Goal: Task Accomplishment & Management: Use online tool/utility

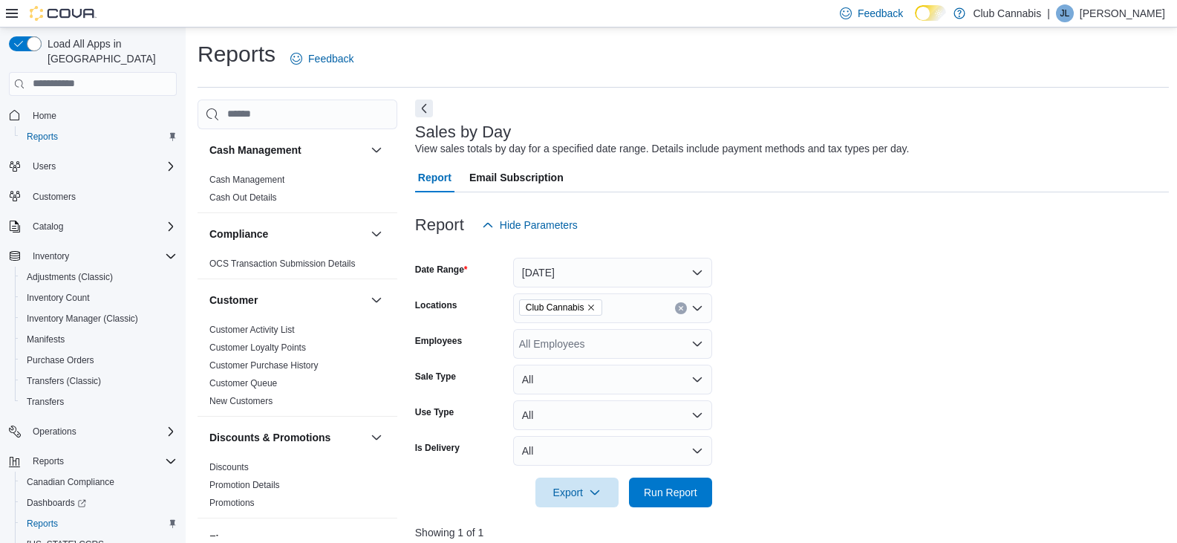
scroll to position [371, 0]
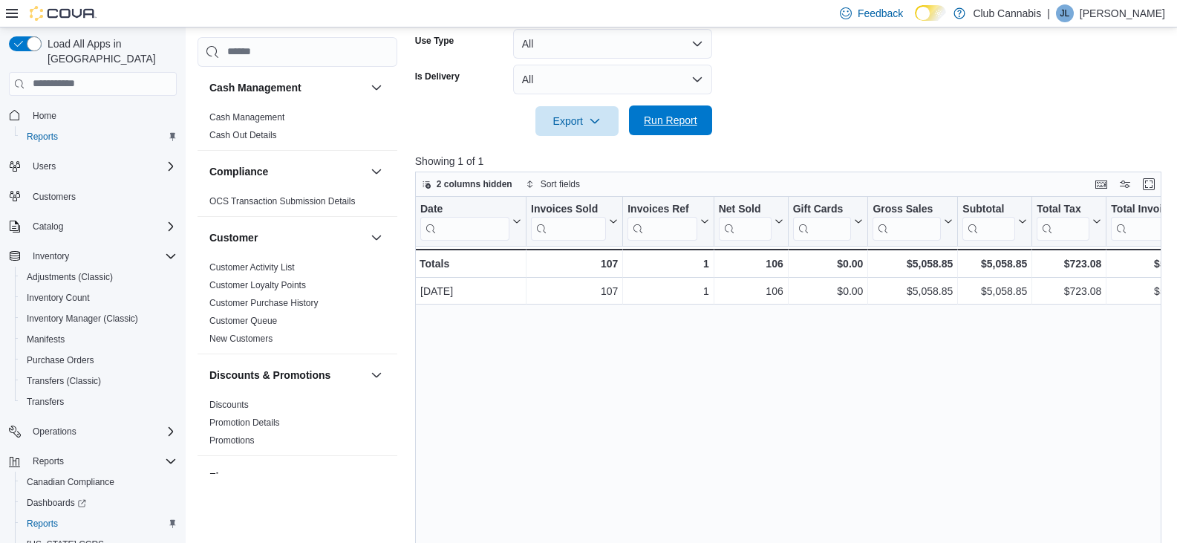
click at [651, 112] on span "Run Report" at bounding box center [670, 120] width 65 height 30
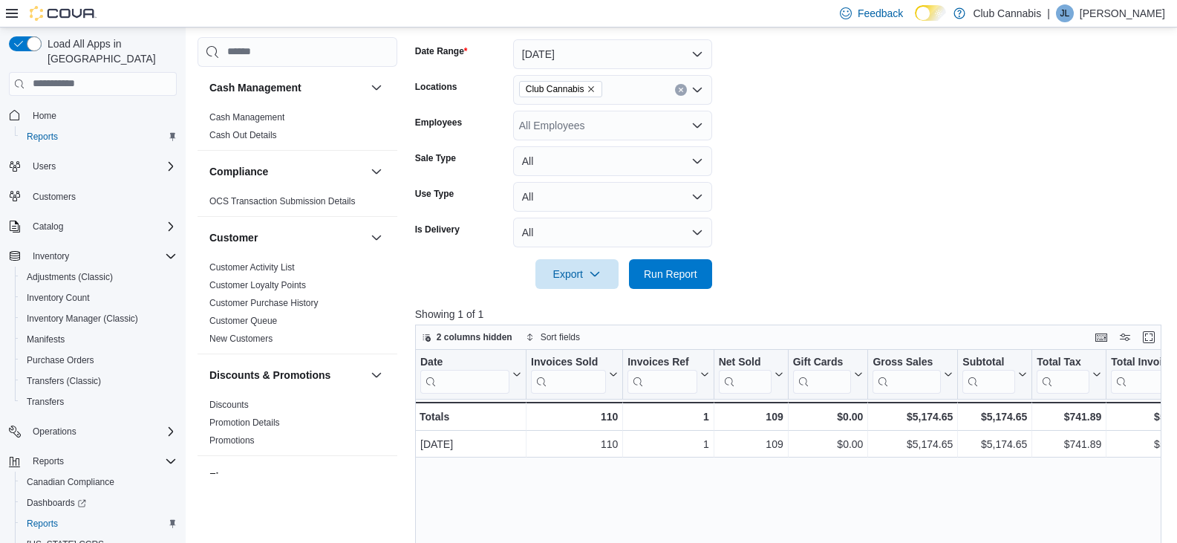
scroll to position [149, 0]
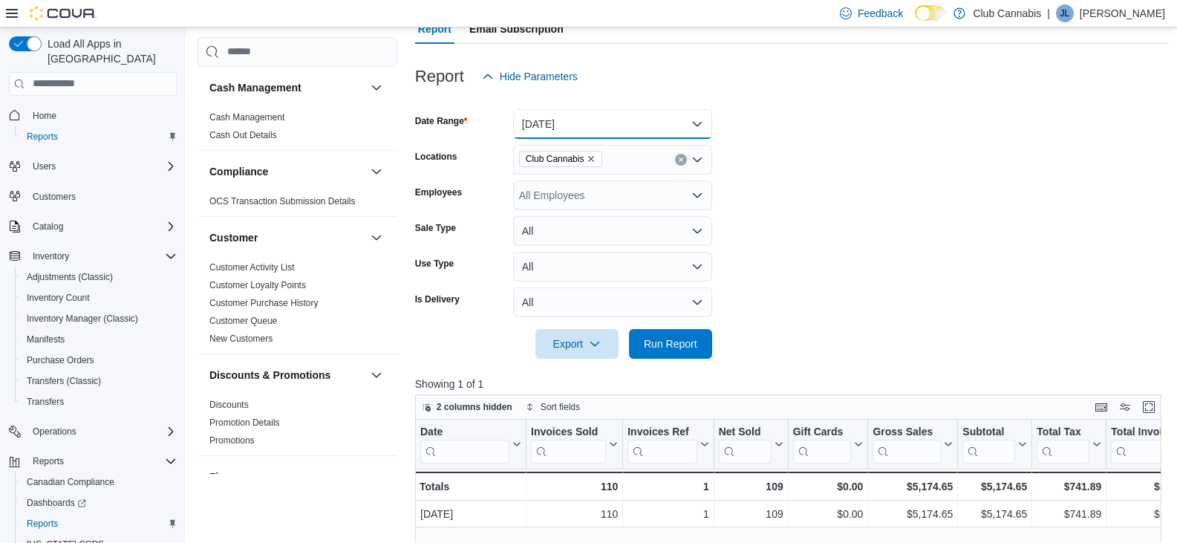
click at [697, 122] on button "[DATE]" at bounding box center [612, 124] width 199 height 30
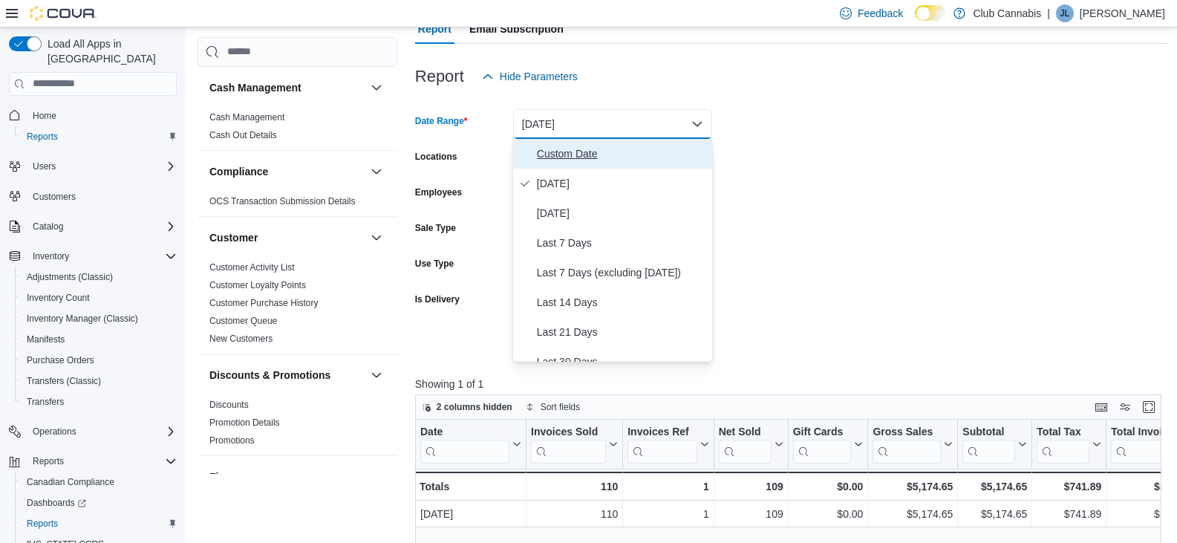
click at [572, 156] on span "Custom Date" at bounding box center [621, 154] width 169 height 18
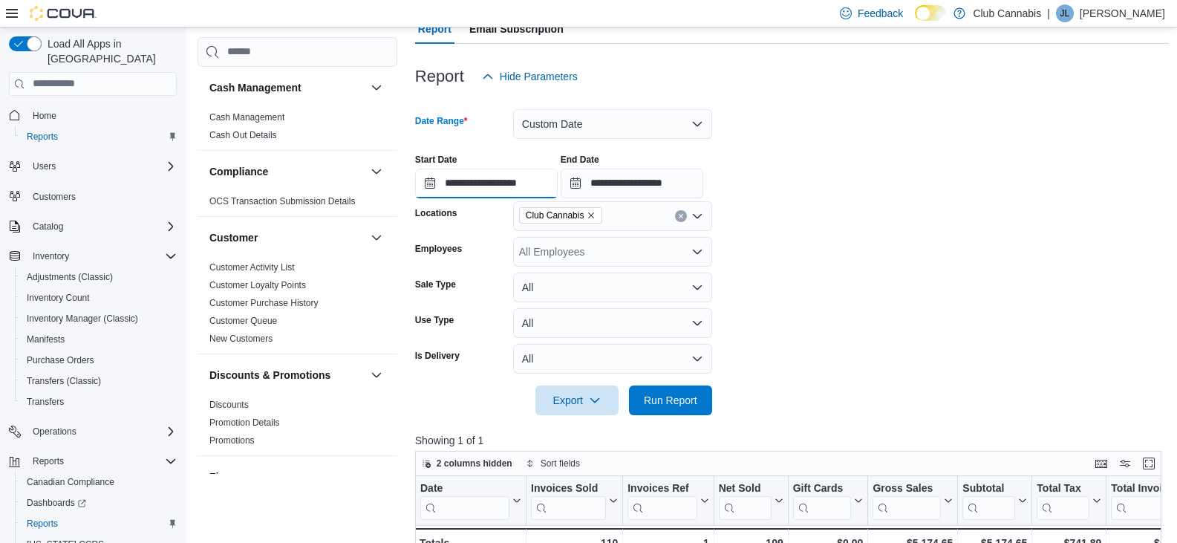
click at [546, 180] on input "**********" at bounding box center [486, 184] width 143 height 30
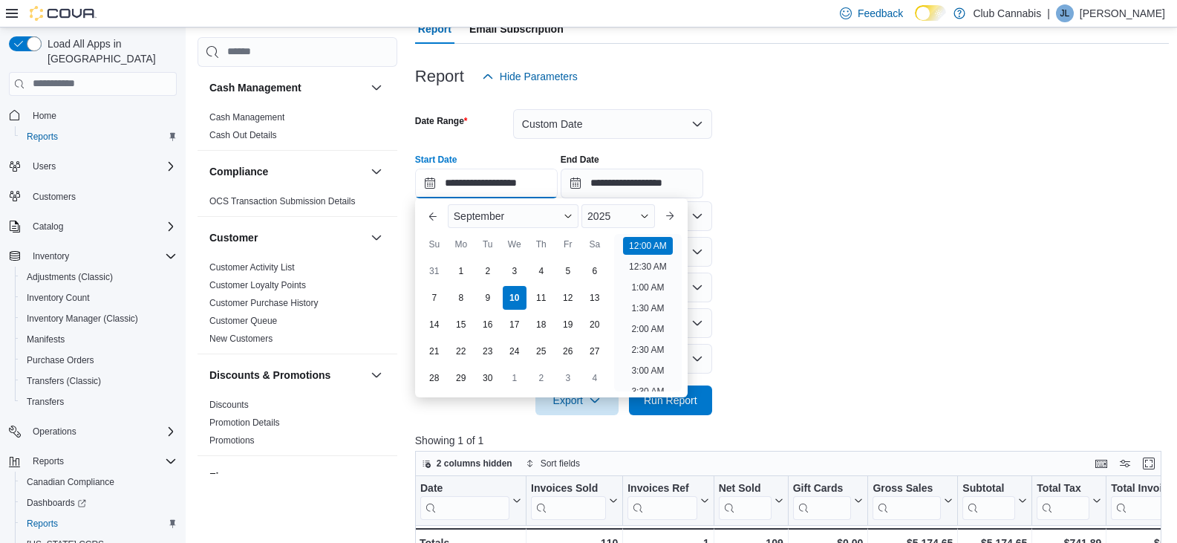
scroll to position [46, 0]
click at [510, 265] on div "3" at bounding box center [514, 271] width 26 height 26
type input "**********"
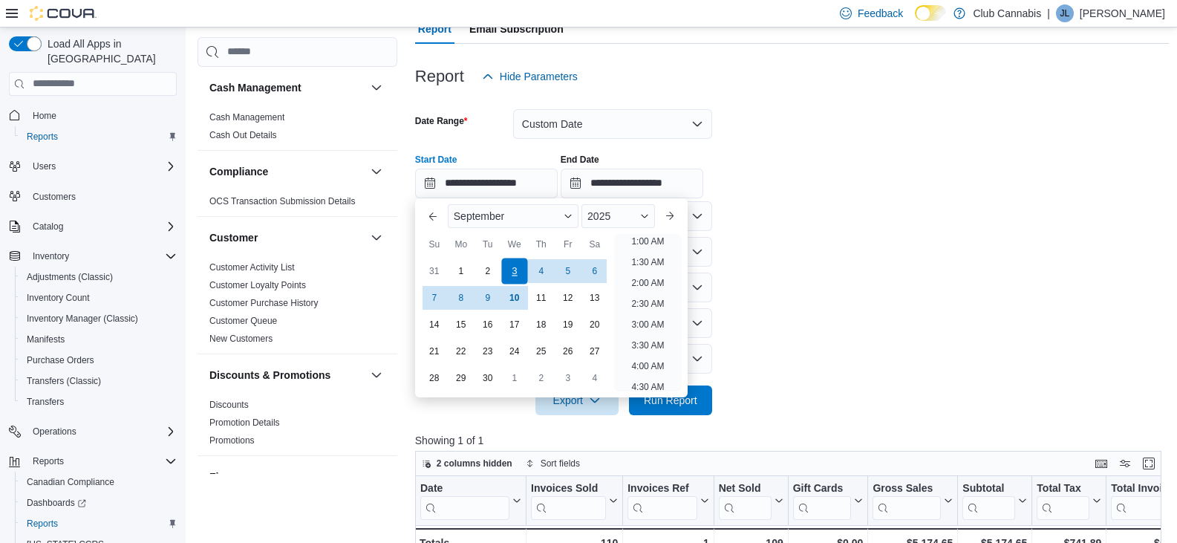
scroll to position [3, 0]
click at [701, 183] on input "**********" at bounding box center [632, 184] width 143 height 30
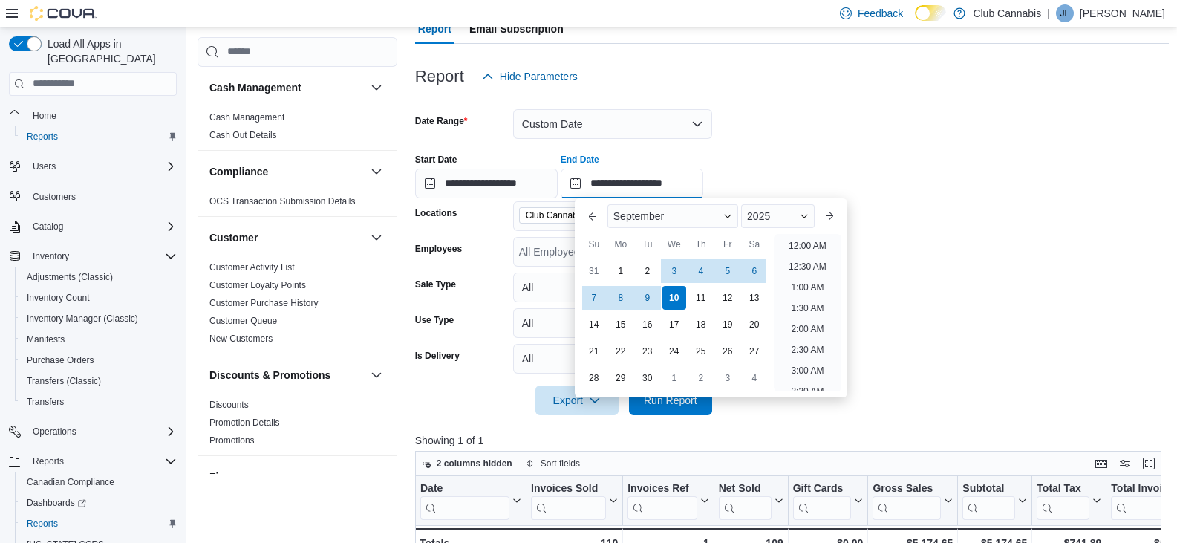
scroll to position [843, 0]
click at [677, 291] on div "10" at bounding box center [674, 297] width 26 height 26
click at [923, 224] on form "**********" at bounding box center [792, 253] width 754 height 324
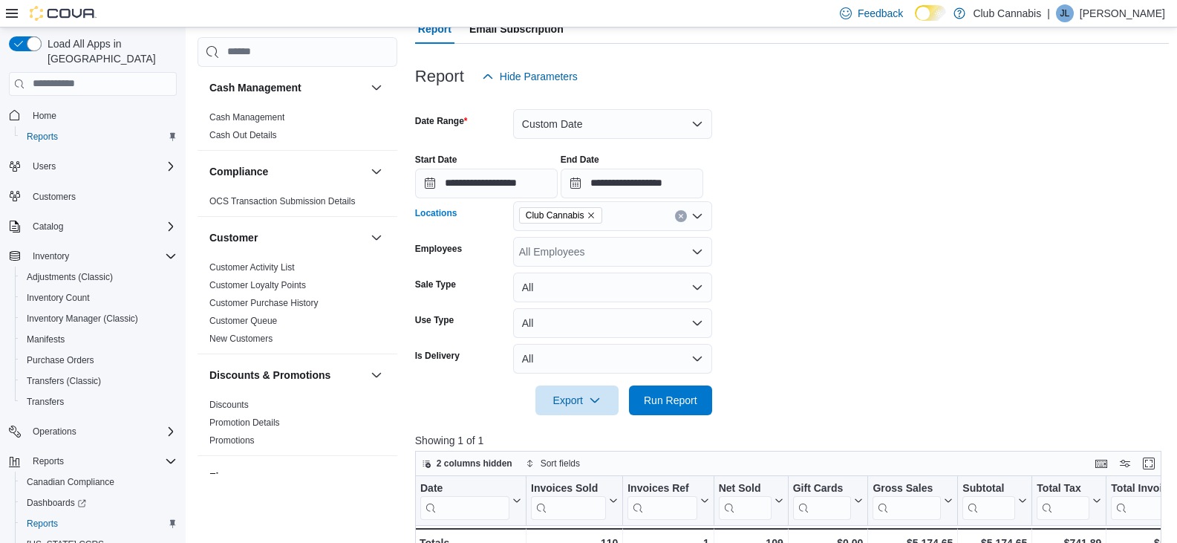
click at [680, 215] on icon "Clear input" at bounding box center [681, 216] width 4 height 4
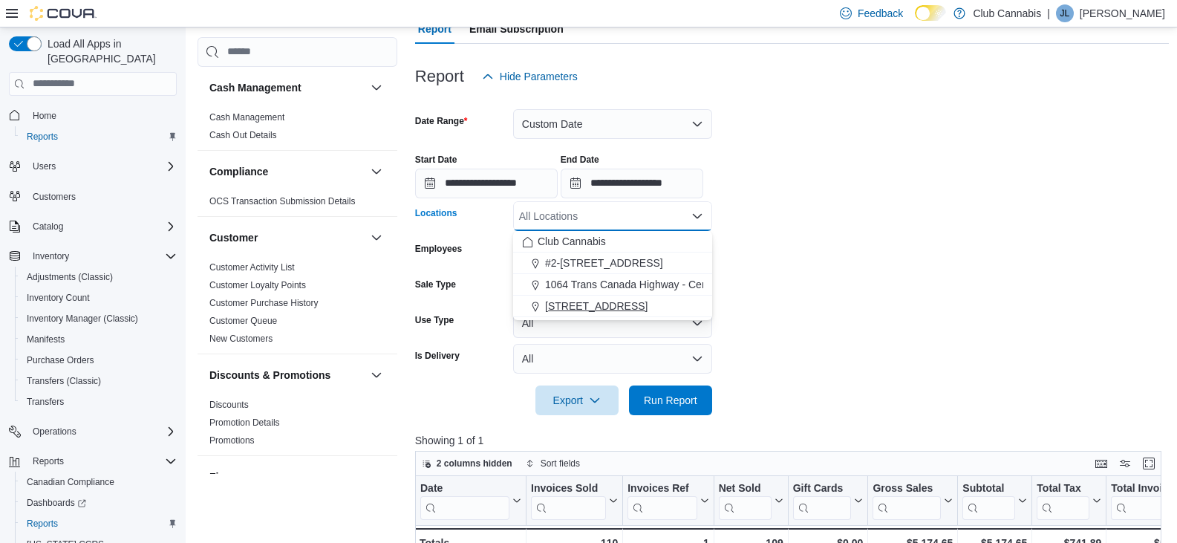
click at [591, 303] on span "355 Birch Ave" at bounding box center [596, 305] width 102 height 15
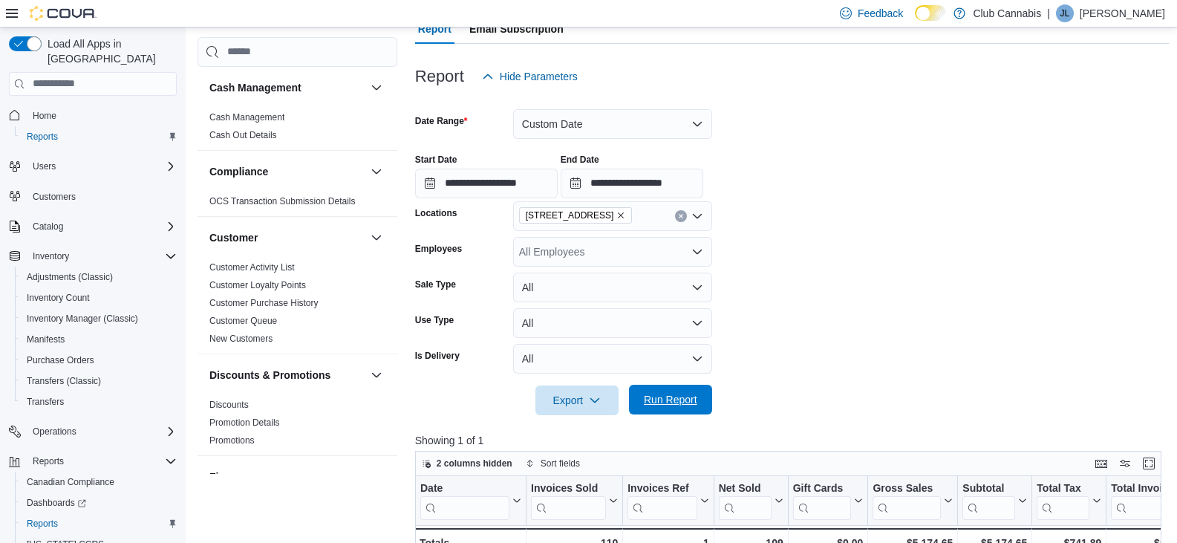
click at [657, 396] on span "Run Report" at bounding box center [670, 399] width 53 height 15
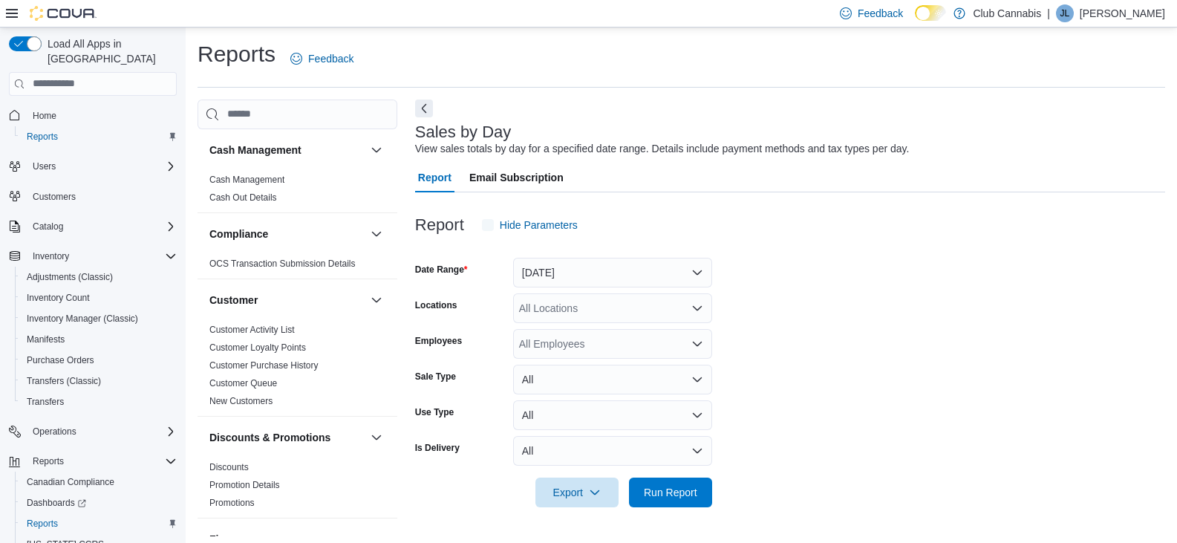
scroll to position [5, 0]
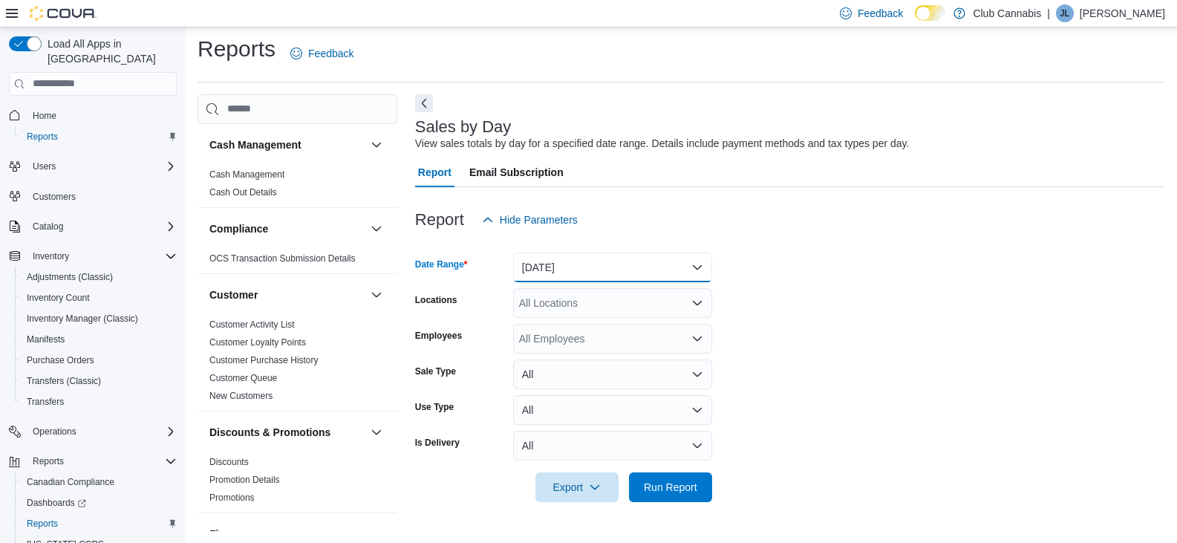
click at [696, 262] on button "[DATE]" at bounding box center [612, 267] width 199 height 30
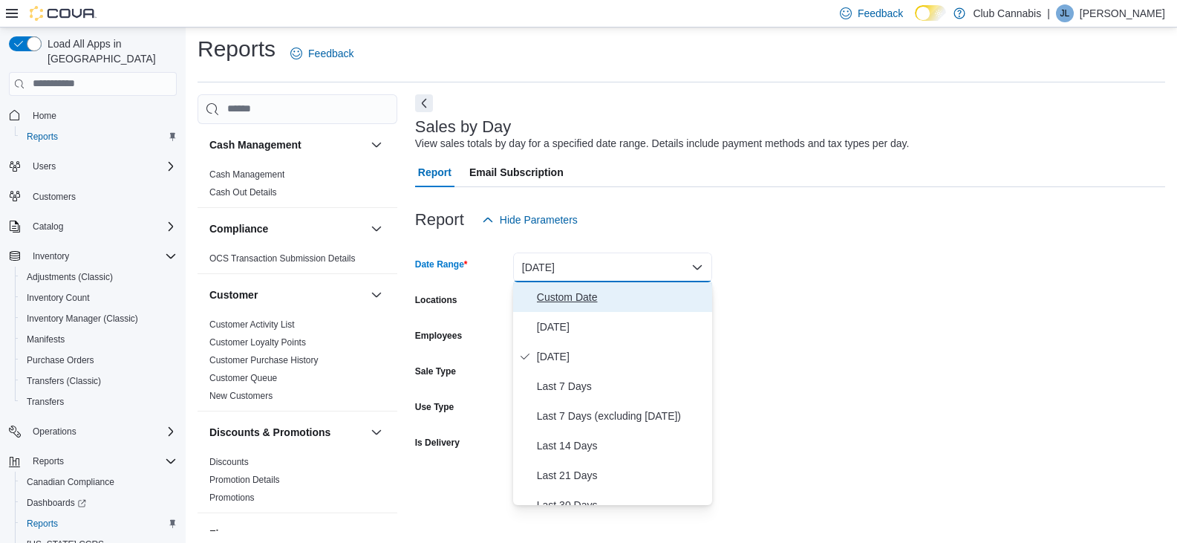
click at [552, 291] on span "Custom Date" at bounding box center [621, 297] width 169 height 18
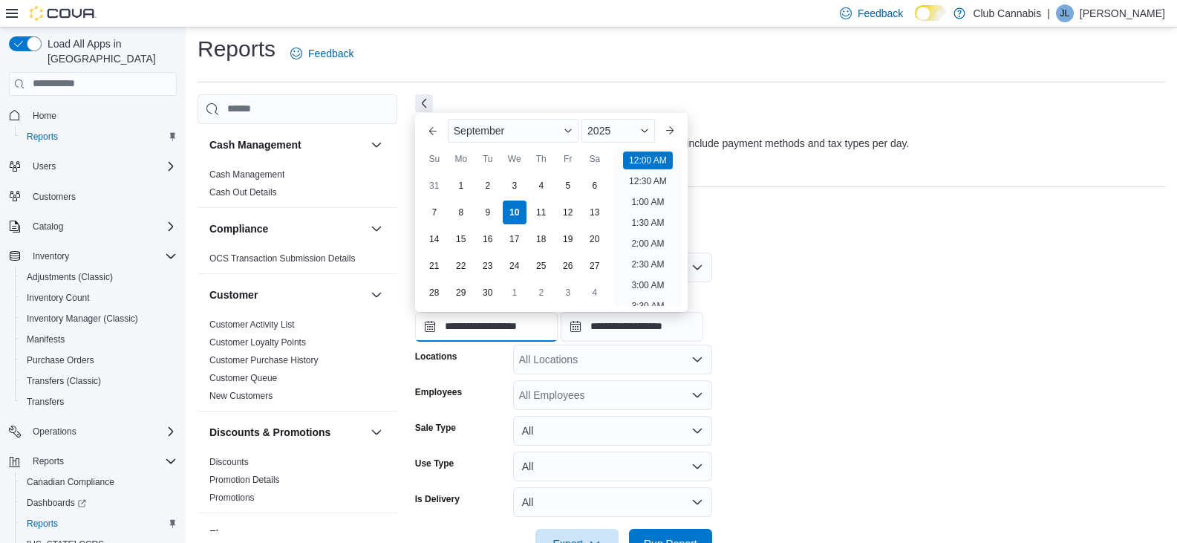
click at [558, 322] on input "**********" at bounding box center [486, 327] width 143 height 30
click at [514, 180] on div "3" at bounding box center [514, 185] width 26 height 26
type input "**********"
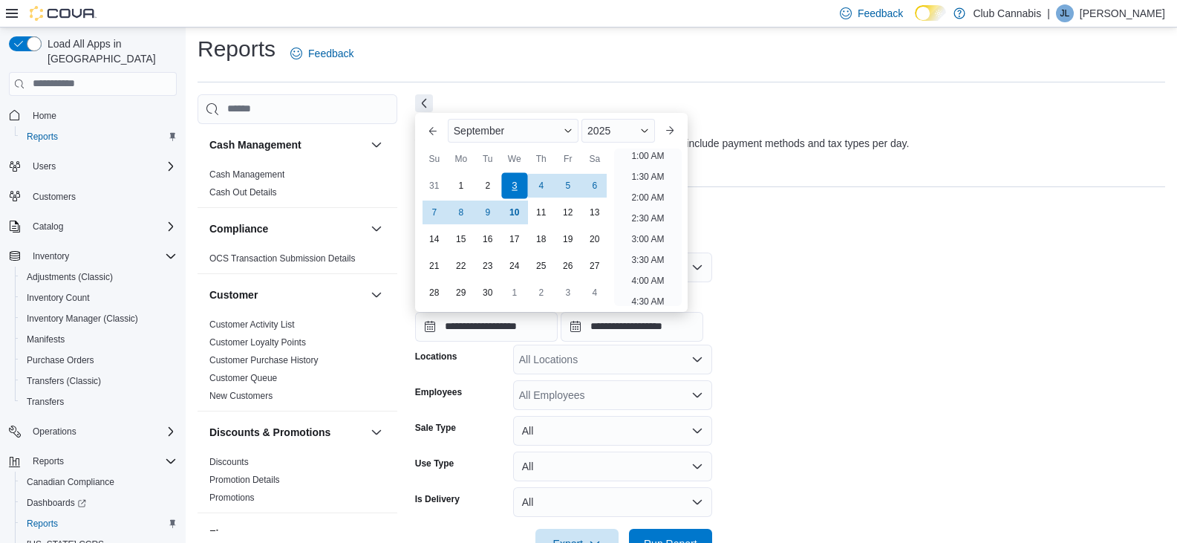
scroll to position [3, 0]
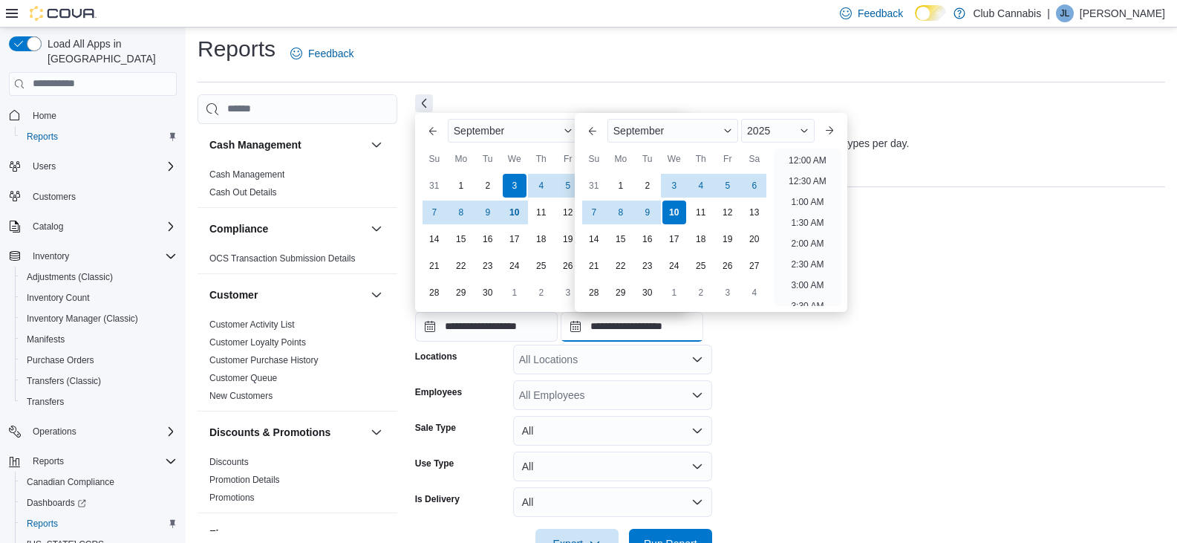
click at [661, 326] on input "**********" at bounding box center [632, 327] width 143 height 30
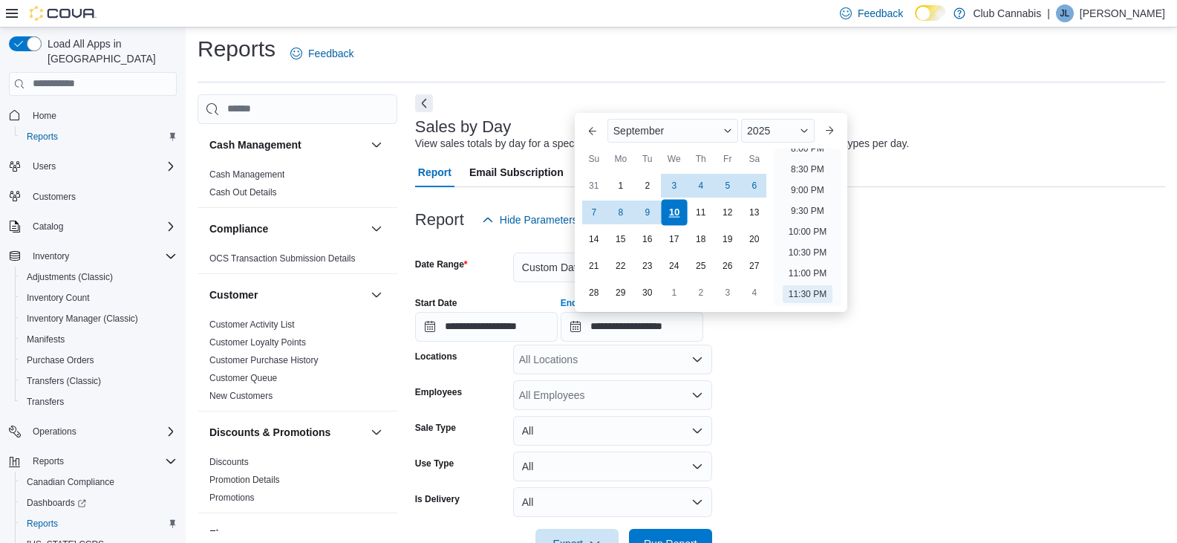
click at [673, 209] on div "10" at bounding box center [674, 212] width 26 height 26
click at [882, 388] on form "**********" at bounding box center [790, 397] width 750 height 324
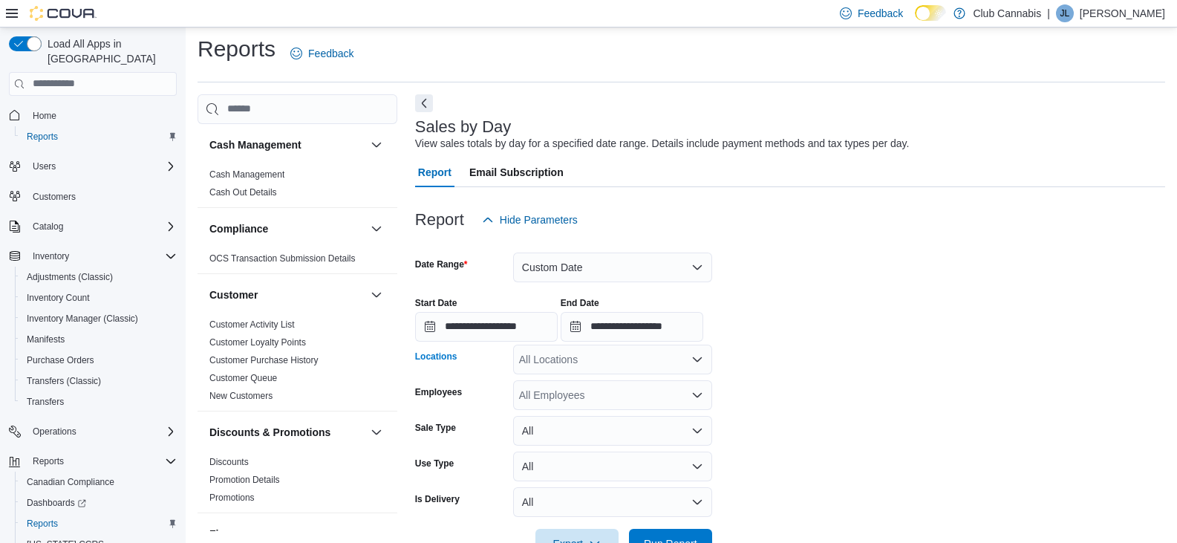
click at [696, 358] on icon "Open list of options" at bounding box center [697, 359] width 12 height 12
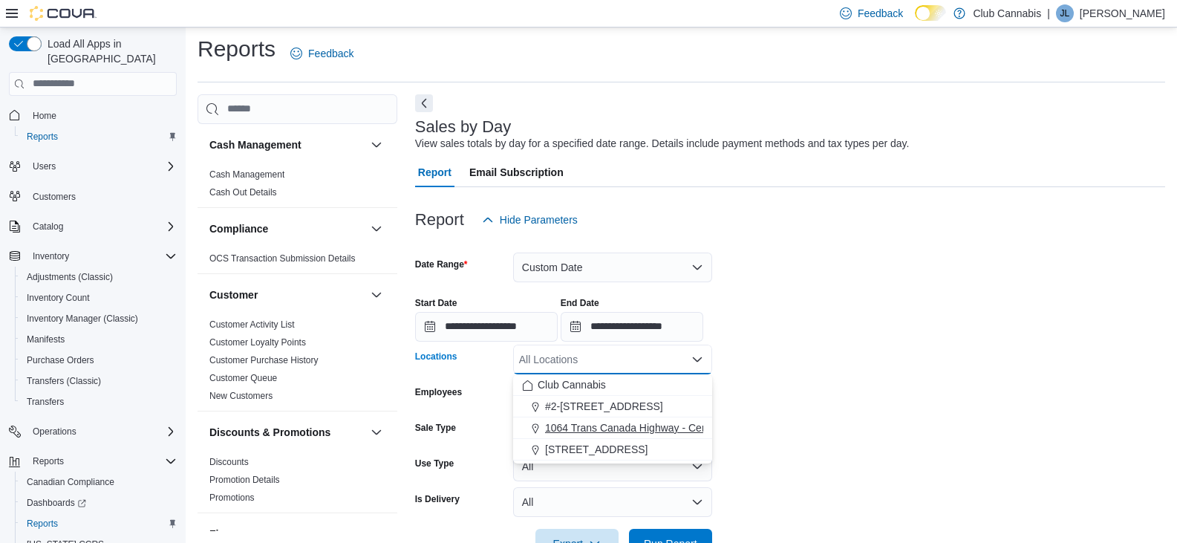
click at [600, 423] on span "1064 Trans Canada Highway - Central Cariboo Cannabis" at bounding box center [676, 427] width 263 height 15
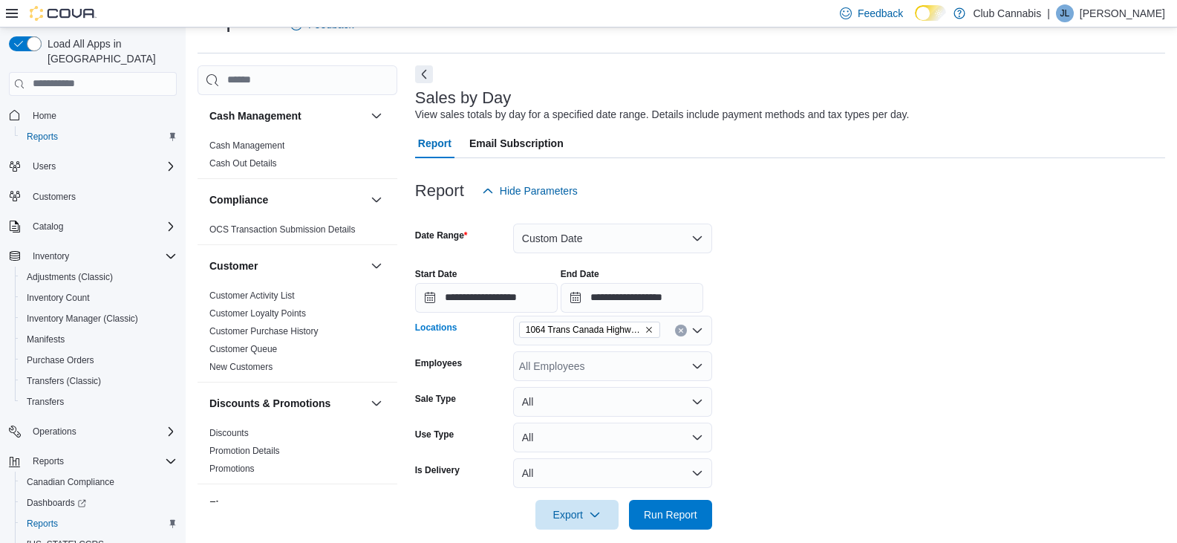
scroll to position [50, 0]
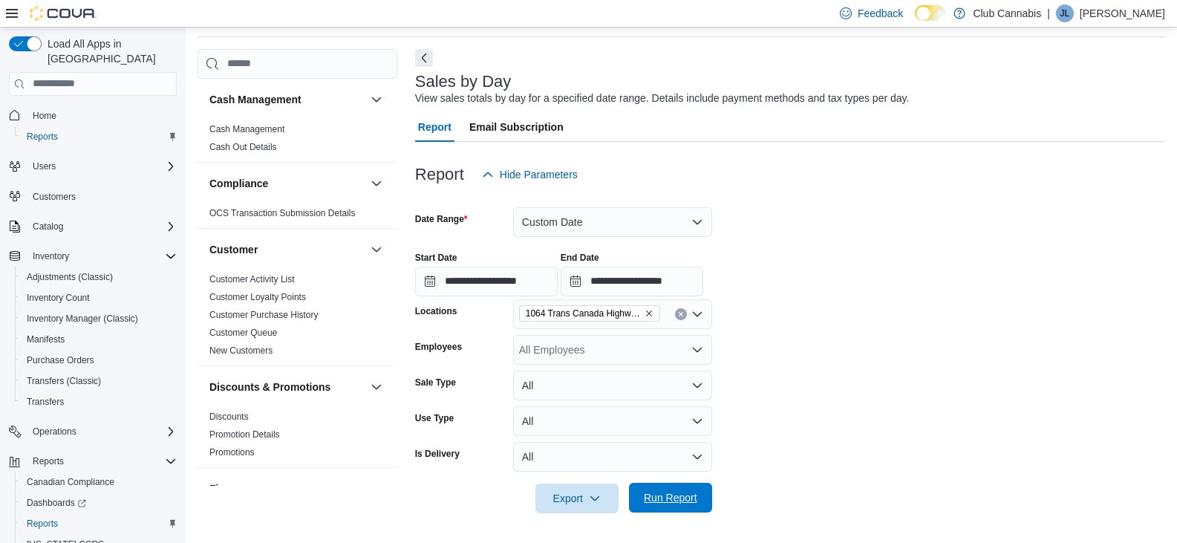
click at [662, 496] on span "Run Report" at bounding box center [670, 497] width 53 height 15
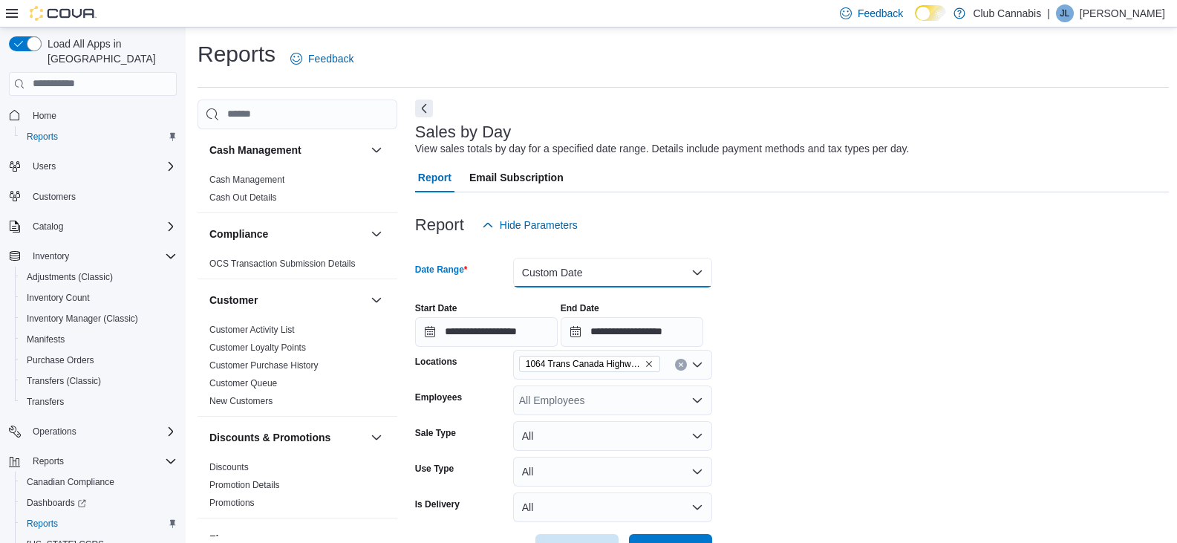
click at [693, 274] on button "Custom Date" at bounding box center [612, 273] width 199 height 30
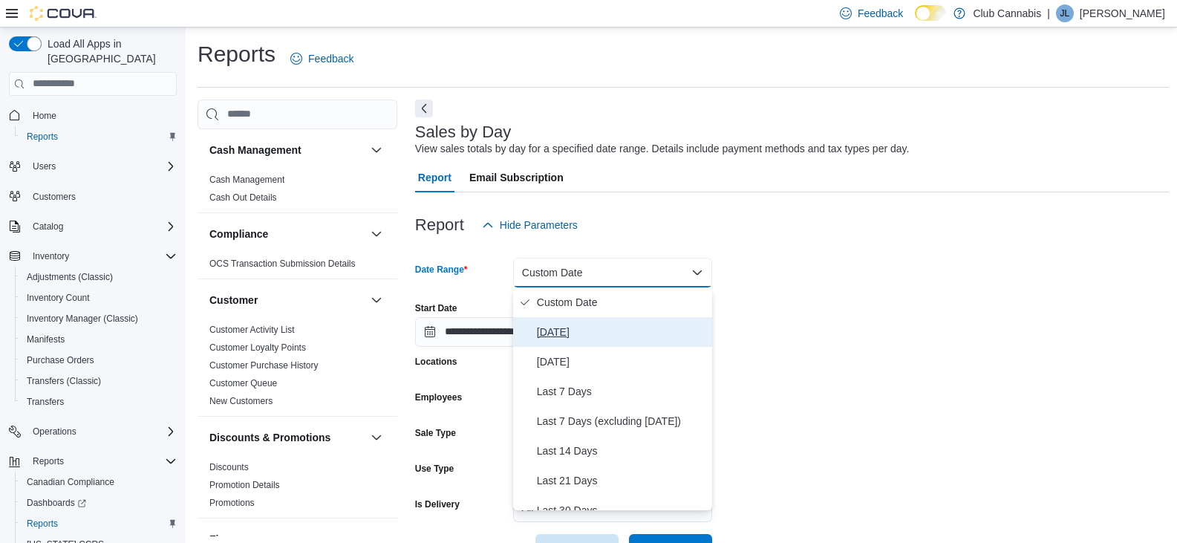
click at [555, 336] on span "[DATE]" at bounding box center [621, 332] width 169 height 18
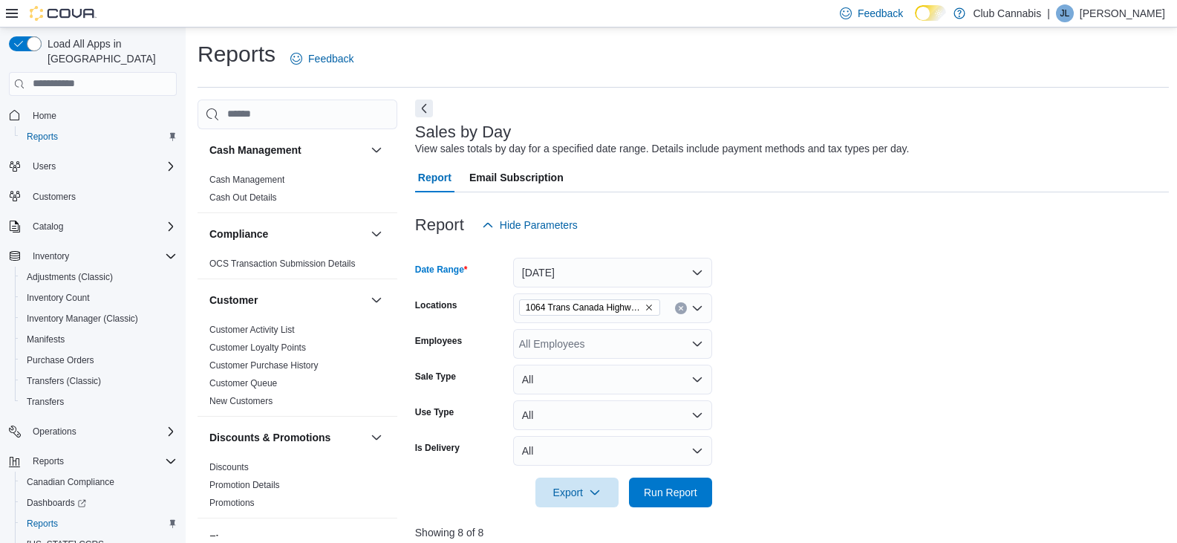
click at [680, 307] on icon "Clear input" at bounding box center [681, 308] width 4 height 4
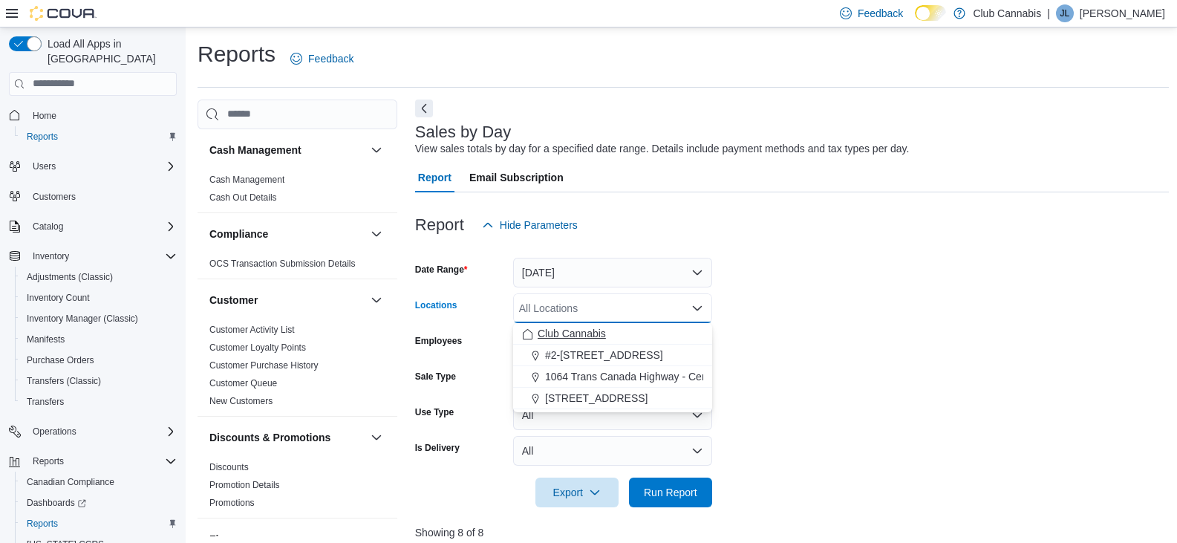
click at [576, 334] on span "Club Cannabis" at bounding box center [572, 333] width 68 height 15
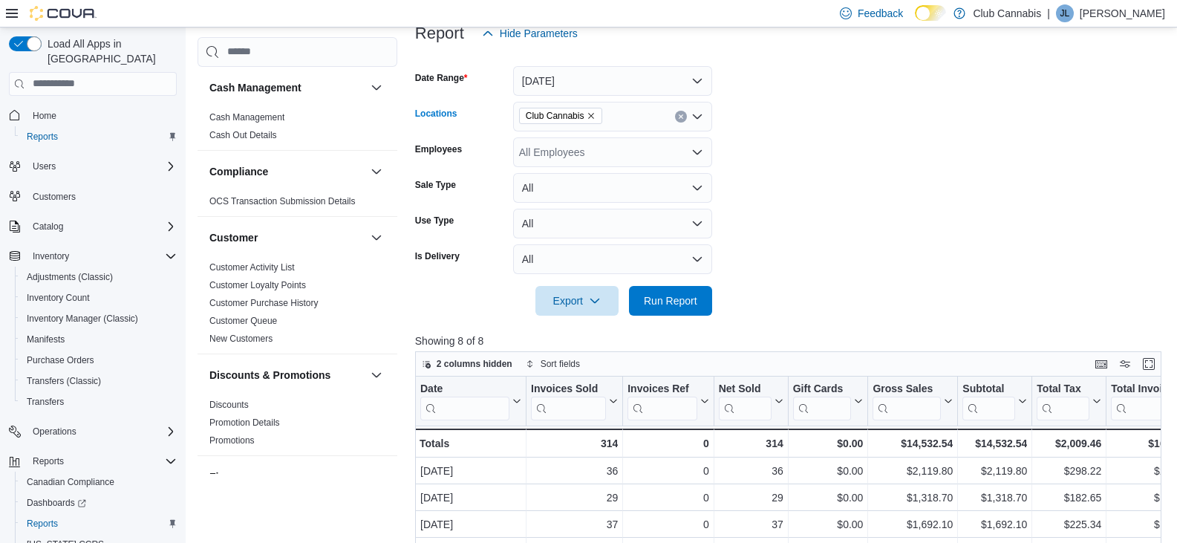
scroll to position [223, 0]
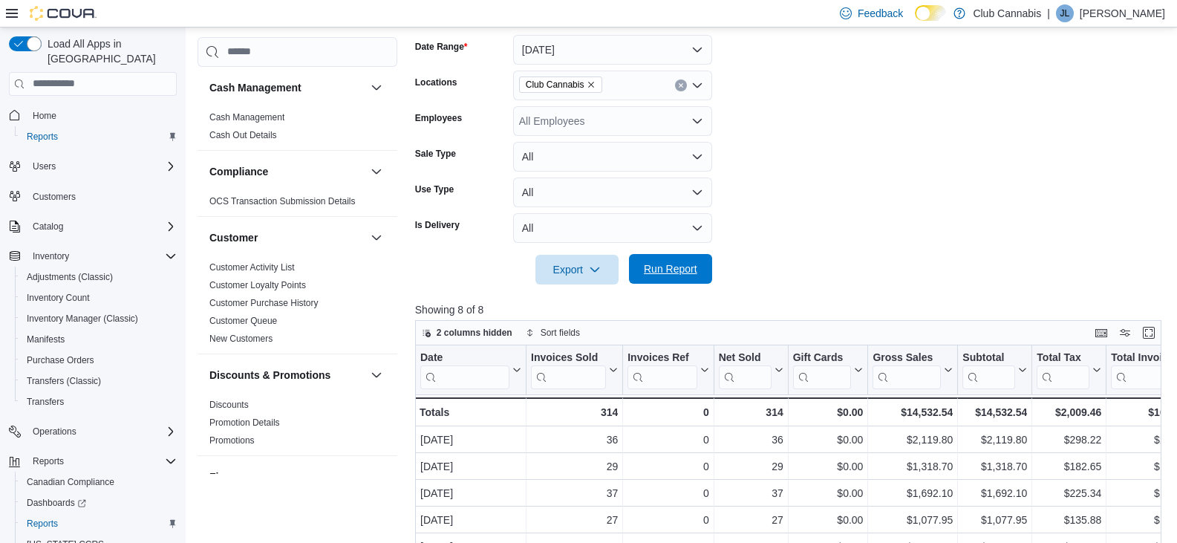
click at [671, 269] on span "Run Report" at bounding box center [670, 268] width 53 height 15
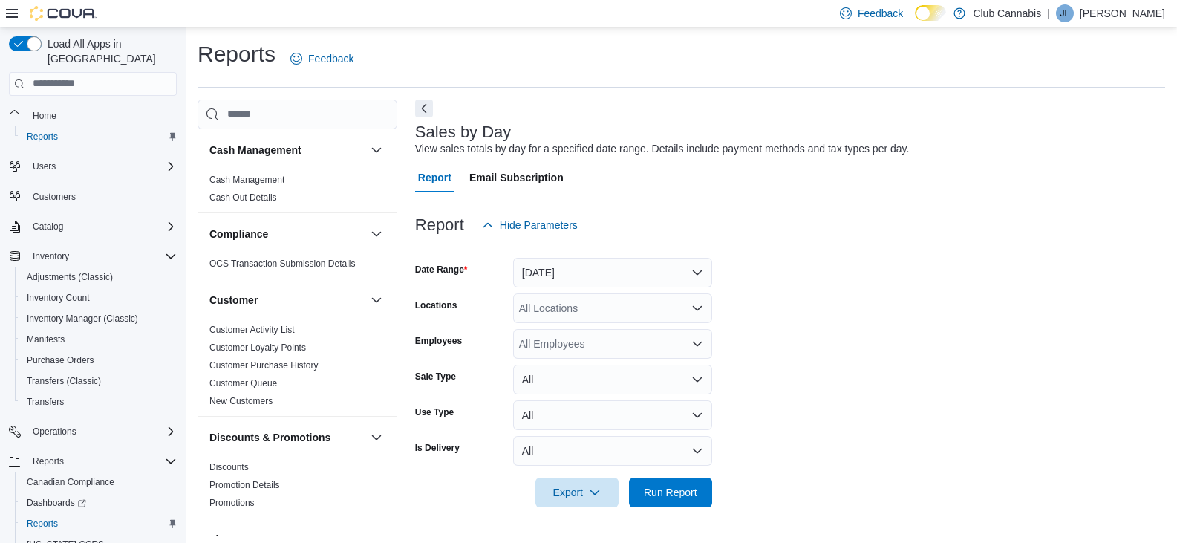
scroll to position [5, 0]
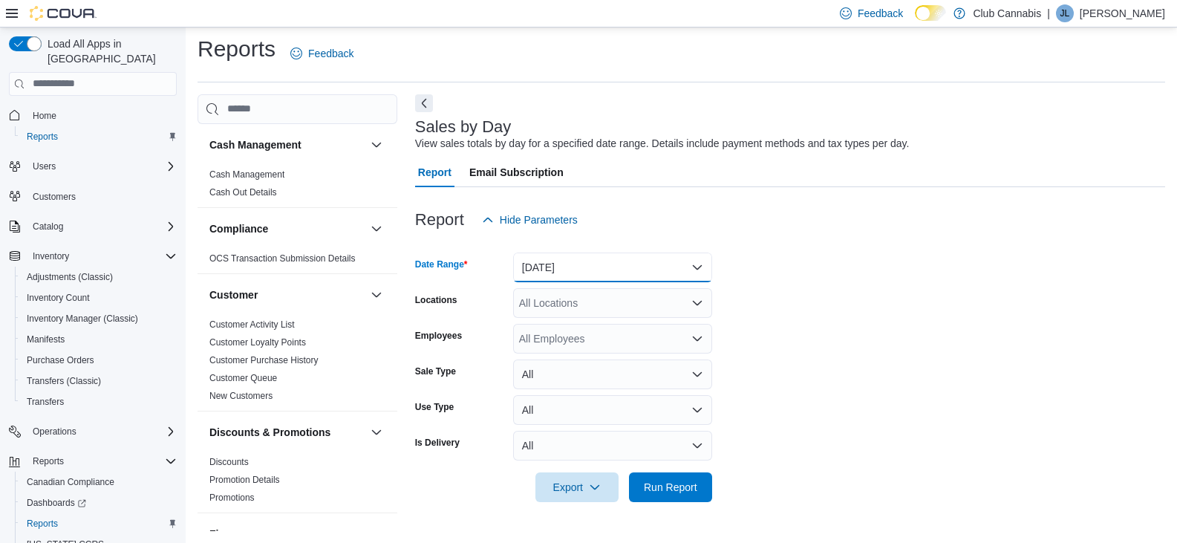
click at [695, 263] on button "[DATE]" at bounding box center [612, 267] width 199 height 30
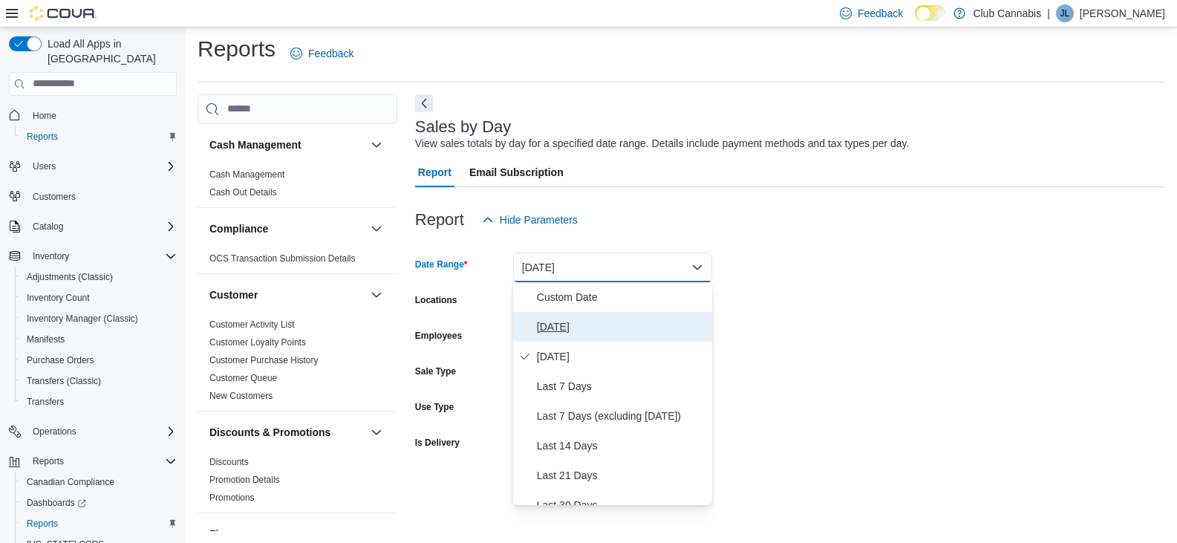
click at [554, 322] on span "[DATE]" at bounding box center [621, 327] width 169 height 18
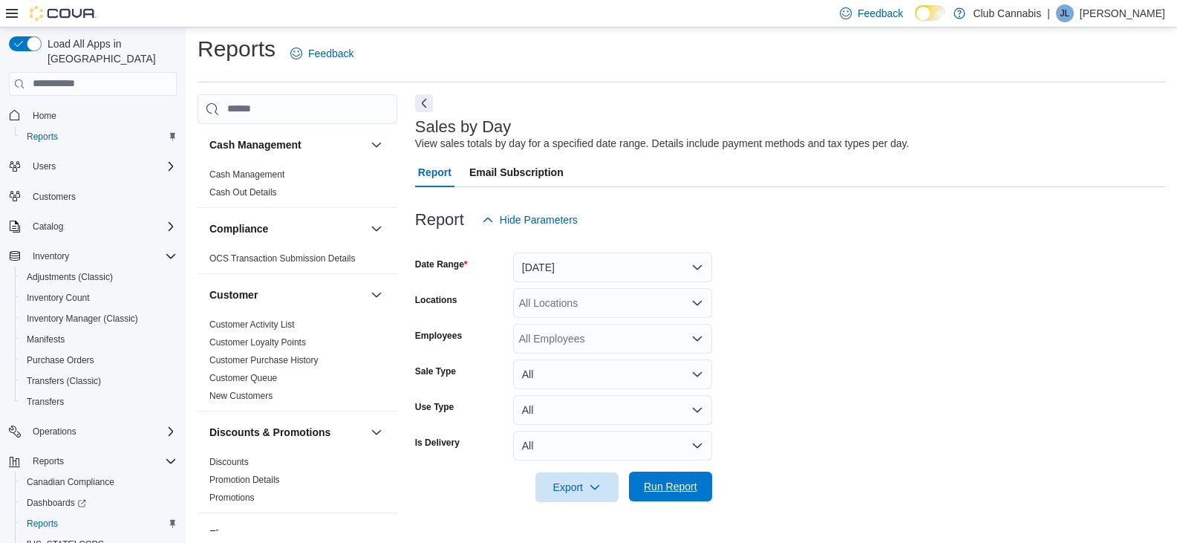
click at [674, 480] on span "Run Report" at bounding box center [670, 486] width 53 height 15
